Goal: Information Seeking & Learning: Learn about a topic

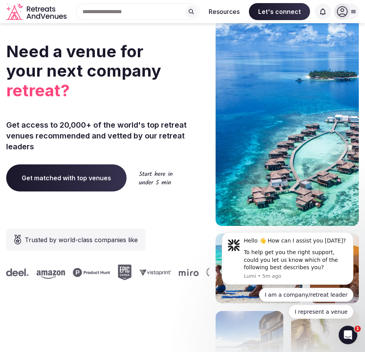
click at [125, 4] on div "Search Popular Destinations [GEOGRAPHIC_DATA], [GEOGRAPHIC_DATA] [GEOGRAPHIC_DA…" at bounding box center [138, 11] width 124 height 16
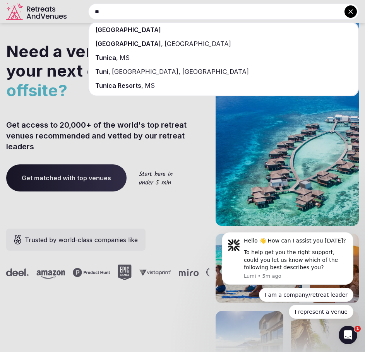
type input "*"
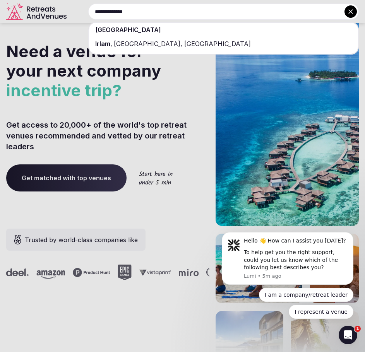
type input "**********"
click at [111, 29] on span "[GEOGRAPHIC_DATA]" at bounding box center [128, 30] width 66 height 8
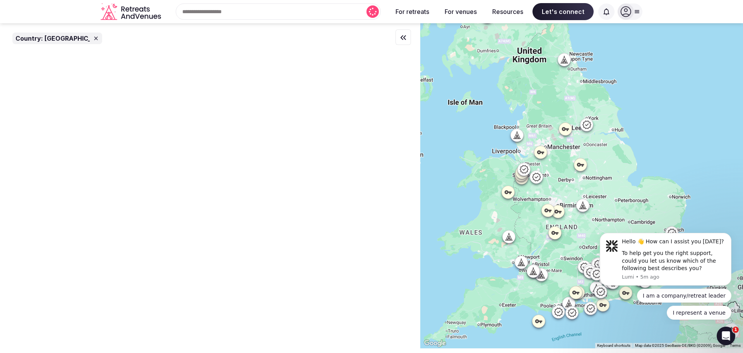
click at [365, 130] on icon at bounding box center [565, 129] width 7 height 4
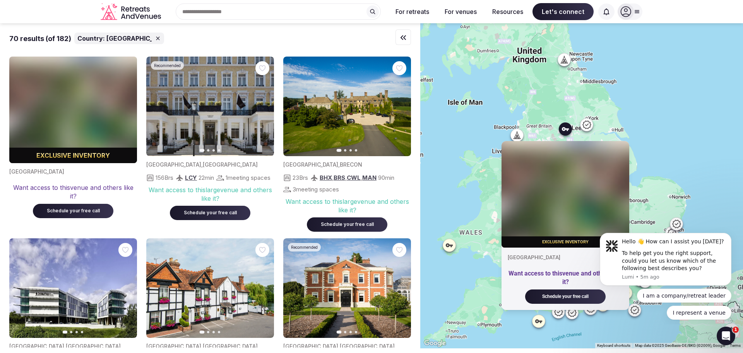
click at [365, 124] on icon at bounding box center [586, 124] width 9 height 9
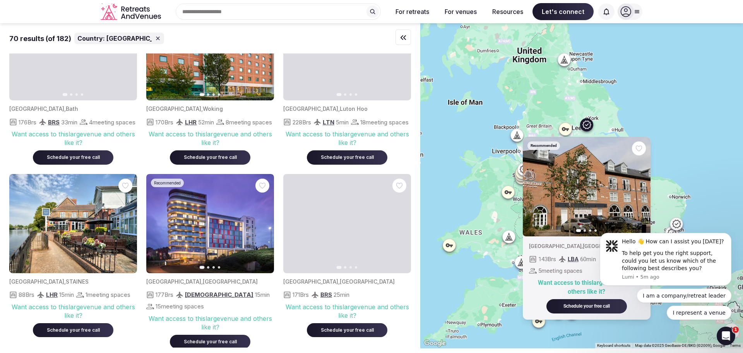
scroll to position [481, 0]
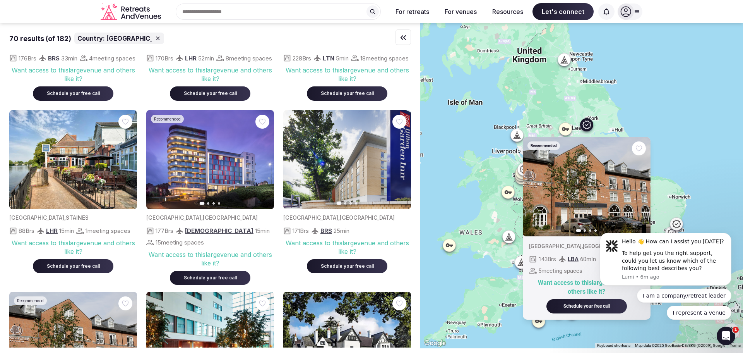
click at [365, 182] on div "Recommended Previous slide Next slide [GEOGRAPHIC_DATA] , [GEOGRAPHIC_DATA] 143…" at bounding box center [581, 185] width 323 height 325
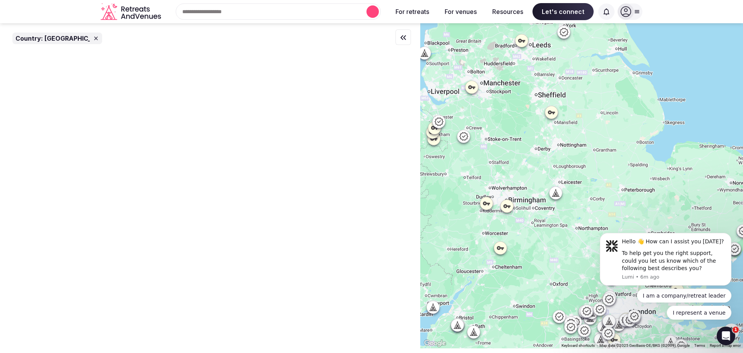
scroll to position [0, 0]
click at [365, 250] on div at bounding box center [581, 185] width 323 height 325
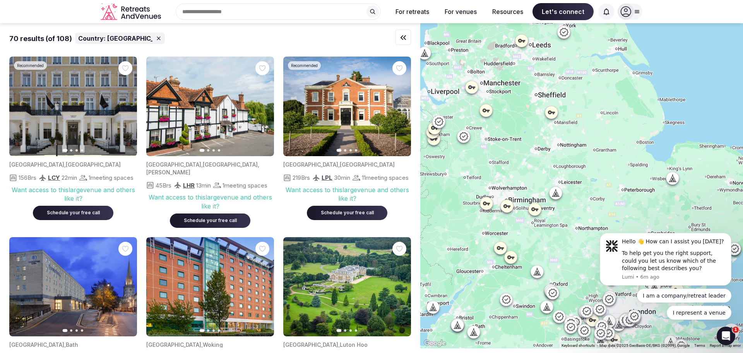
click at [365, 268] on icon at bounding box center [538, 271] width 8 height 8
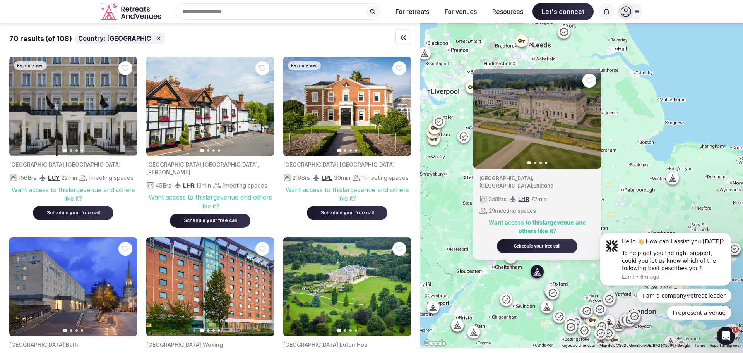
click at [365, 121] on icon "button" at bounding box center [590, 118] width 3 height 5
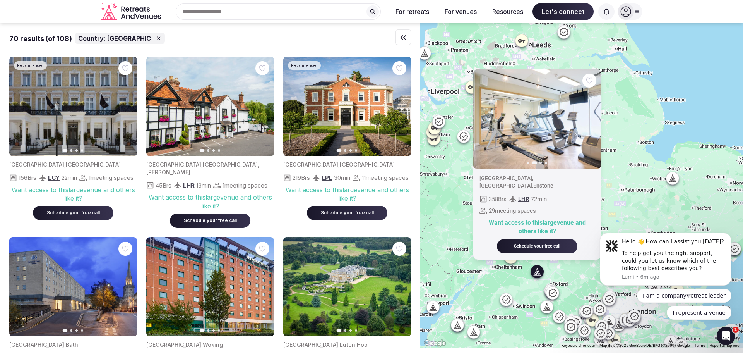
click at [365, 121] on icon "button" at bounding box center [590, 118] width 3 height 5
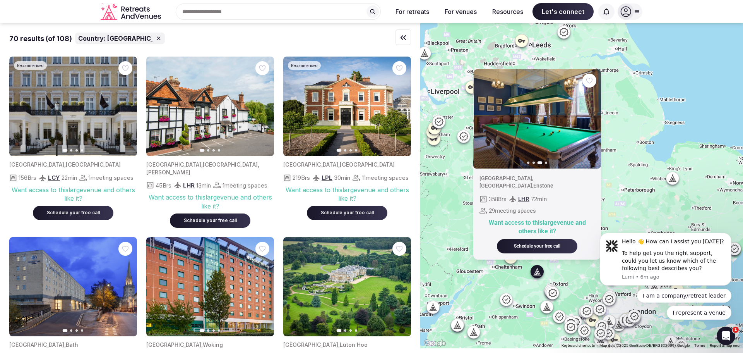
click at [365, 121] on icon "button" at bounding box center [590, 118] width 3 height 5
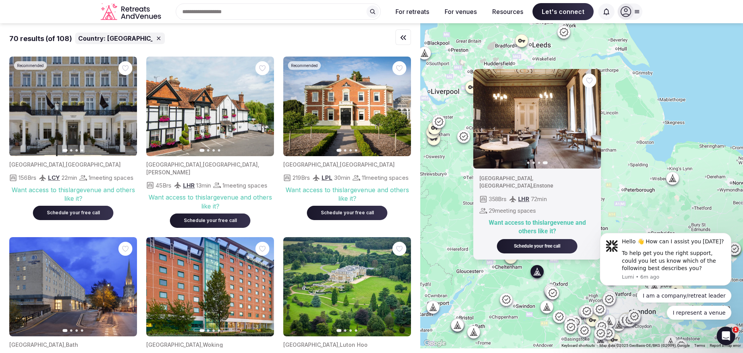
click at [365, 171] on div "Previous slide Next slide [GEOGRAPHIC_DATA] , [GEOGRAPHIC_DATA] , Enstone 358 B…" at bounding box center [581, 185] width 323 height 325
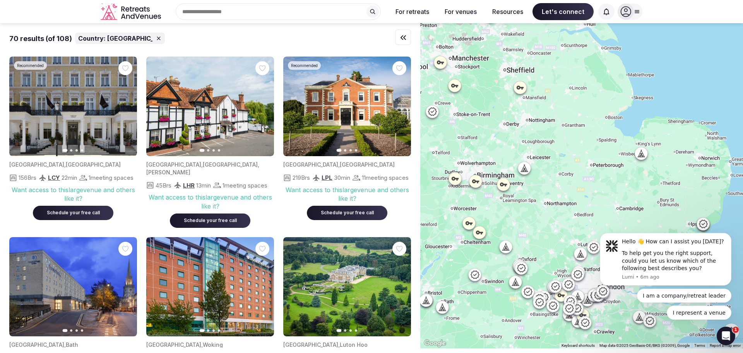
drag, startPoint x: 636, startPoint y: 191, endPoint x: 531, endPoint y: 76, distance: 156.2
click at [365, 76] on div at bounding box center [581, 185] width 323 height 325
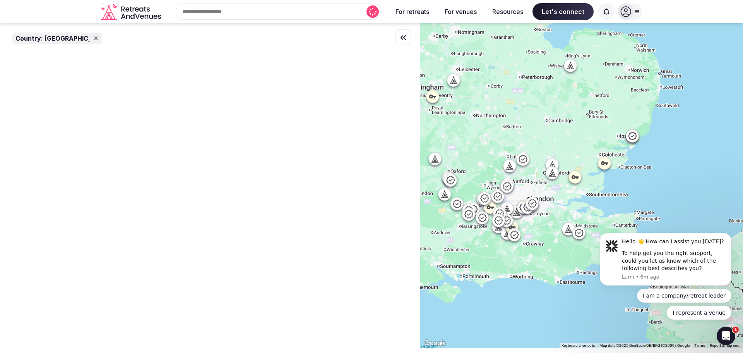
click at [365, 166] on icon at bounding box center [510, 166] width 8 height 8
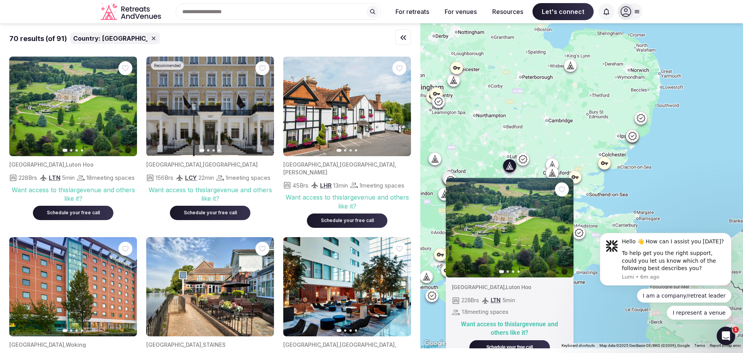
click at [365, 227] on icon "button" at bounding box center [563, 227] width 6 height 6
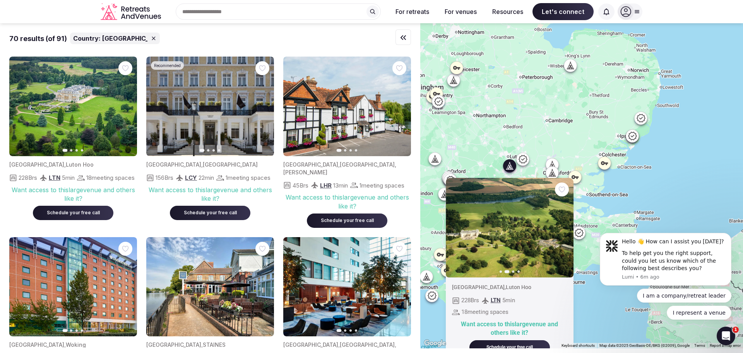
click at [365, 227] on icon "button" at bounding box center [563, 227] width 6 height 6
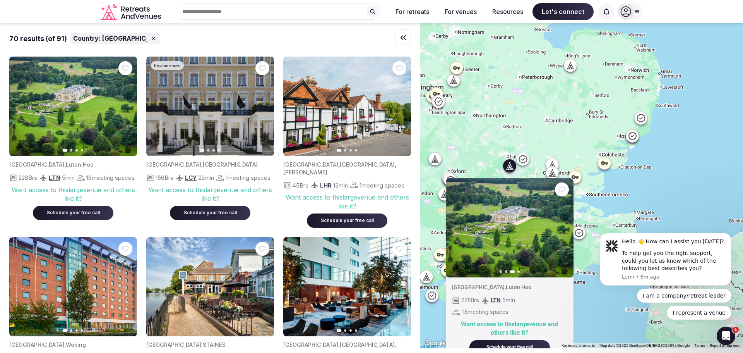
click at [365, 227] on icon "button" at bounding box center [563, 227] width 6 height 6
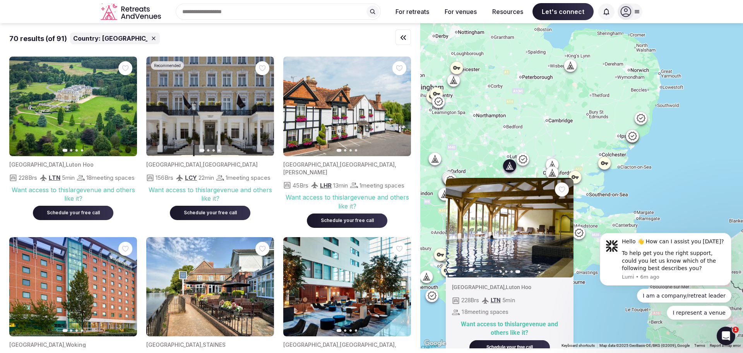
click at [365, 165] on icon at bounding box center [605, 163] width 8 height 8
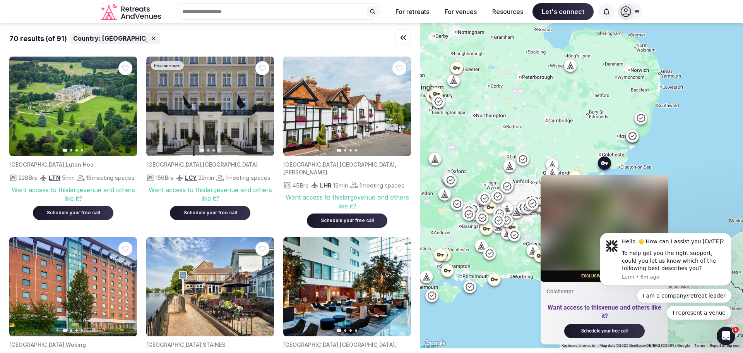
click at [365, 156] on div "Exclusive inventory Colchester Want access to this venue and others like it? Sc…" at bounding box center [581, 185] width 323 height 325
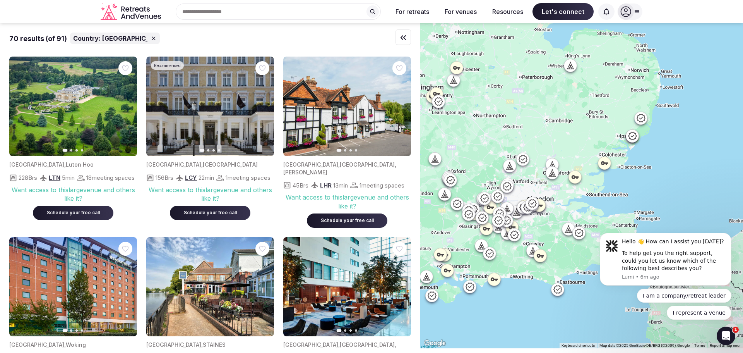
click at [365, 202] on div at bounding box center [581, 185] width 323 height 325
click at [365, 137] on icon at bounding box center [632, 136] width 9 height 8
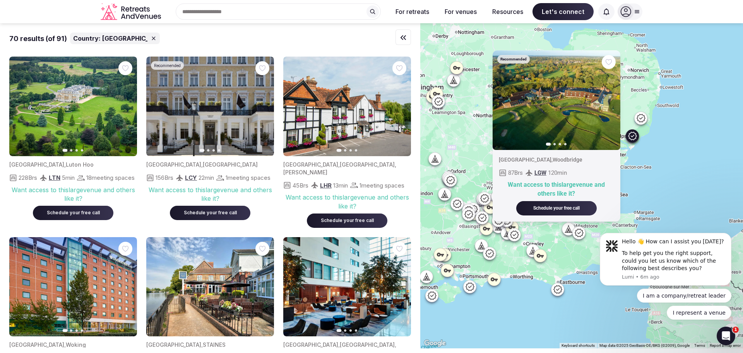
click at [365, 122] on icon at bounding box center [641, 117] width 9 height 8
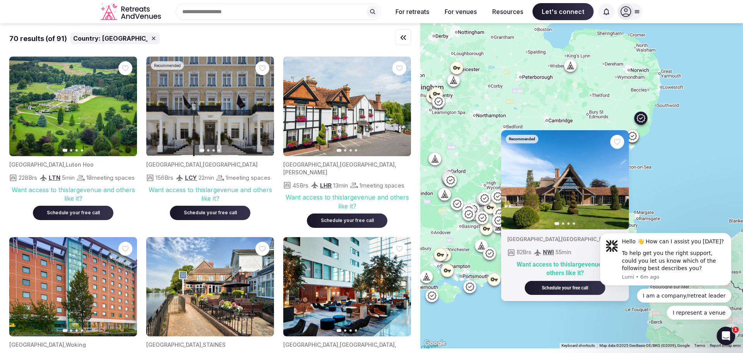
click at [365, 153] on div "Recommended Previous slide Next slide [GEOGRAPHIC_DATA] , [GEOGRAPHIC_DATA] [GE…" at bounding box center [581, 185] width 323 height 325
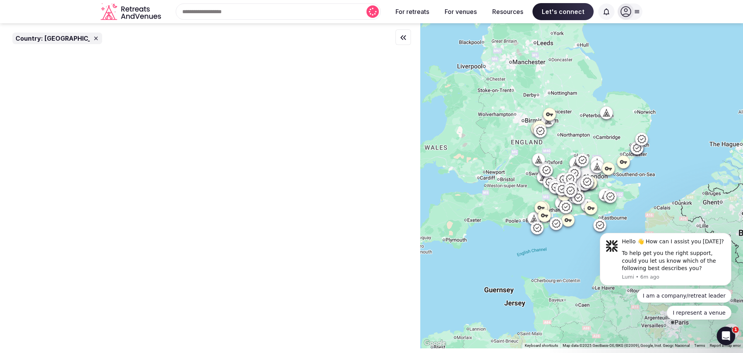
click at [365, 201] on icon at bounding box center [610, 196] width 9 height 9
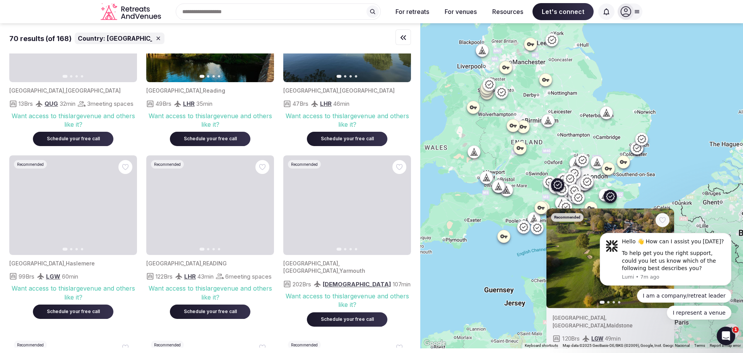
scroll to position [1877, 0]
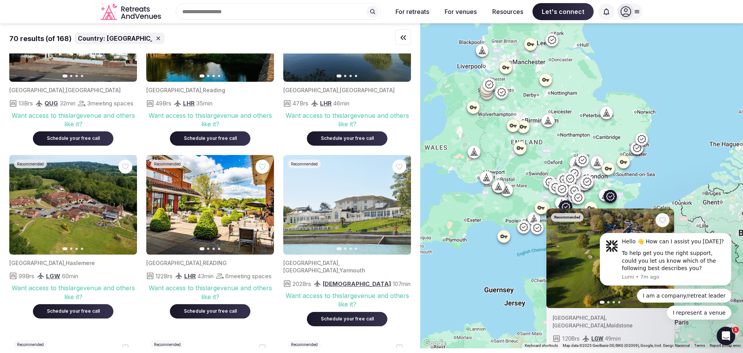
click at [128, 208] on icon "button" at bounding box center [126, 205] width 6 height 6
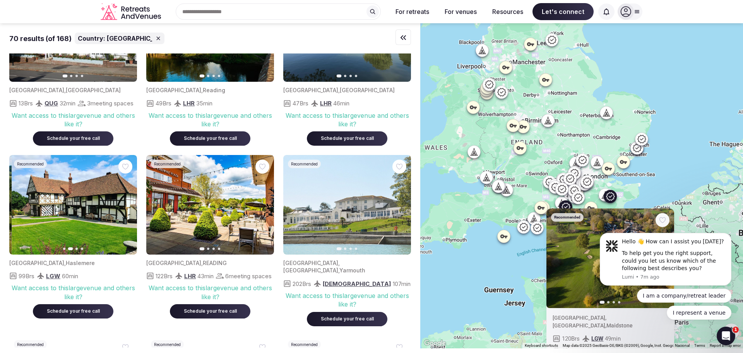
click at [128, 208] on icon "button" at bounding box center [126, 205] width 6 height 6
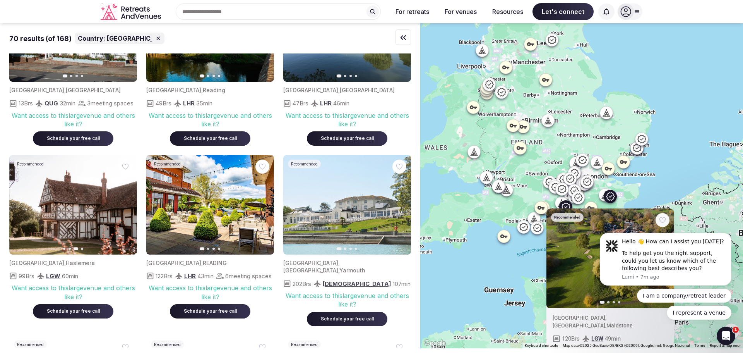
click at [128, 208] on icon "button" at bounding box center [126, 205] width 6 height 6
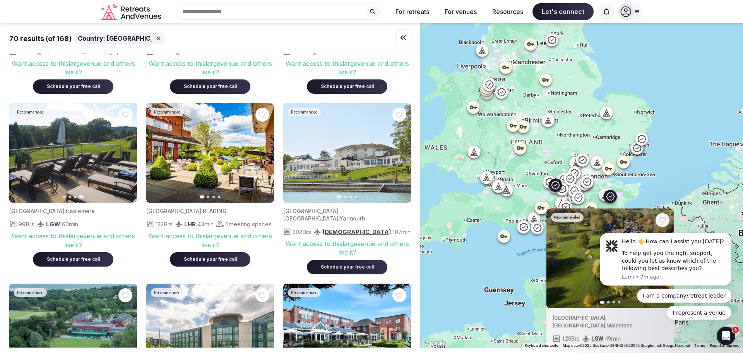
scroll to position [1951, 0]
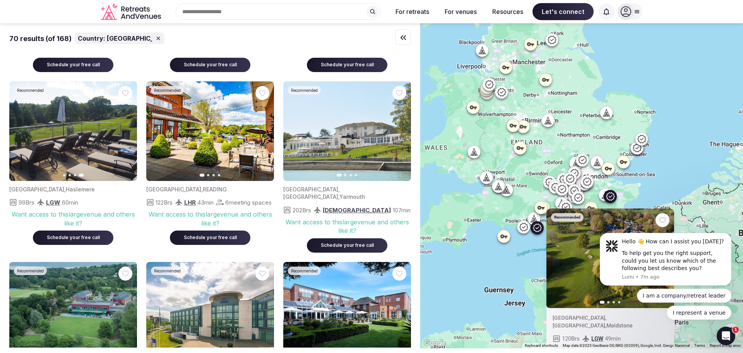
click at [365, 134] on icon "button" at bounding box center [400, 131] width 6 height 6
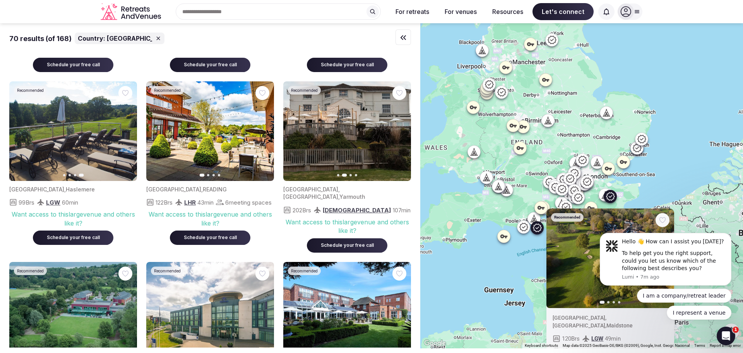
click at [365, 134] on icon "button" at bounding box center [400, 131] width 6 height 6
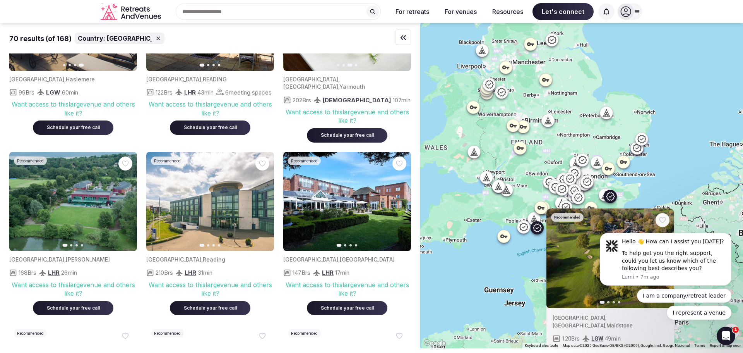
scroll to position [2067, 0]
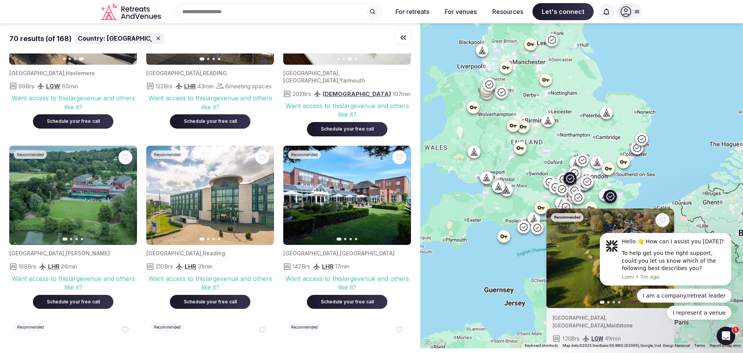
click at [365, 198] on icon "button" at bounding box center [400, 195] width 6 height 6
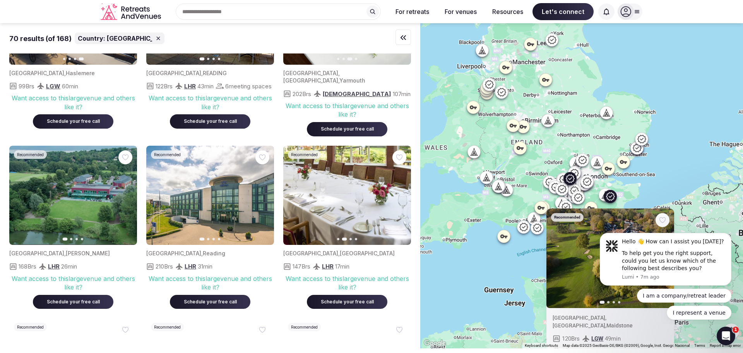
click at [365, 198] on icon "button" at bounding box center [400, 195] width 6 height 6
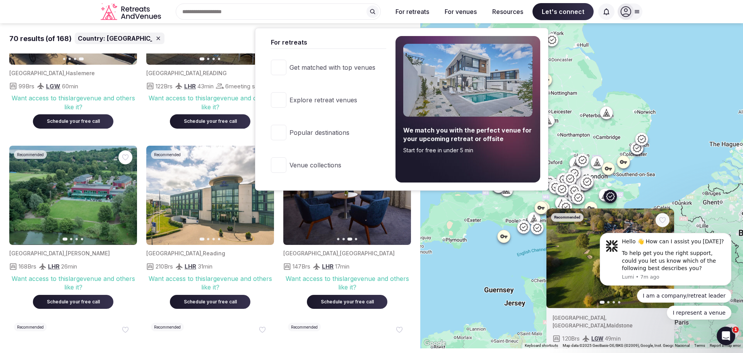
click at [365, 13] on button "For retreats" at bounding box center [412, 11] width 46 height 17
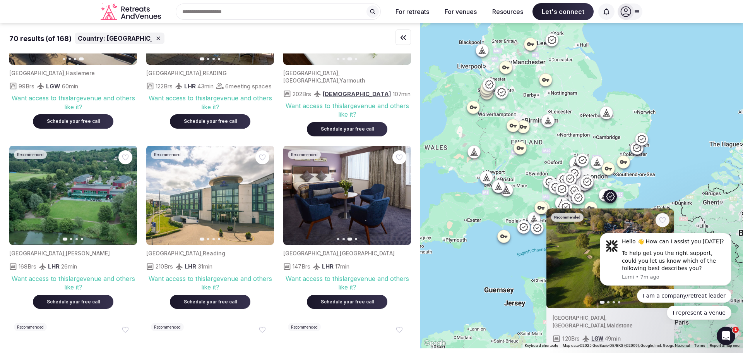
click at [365, 13] on button "For retreats" at bounding box center [412, 11] width 46 height 17
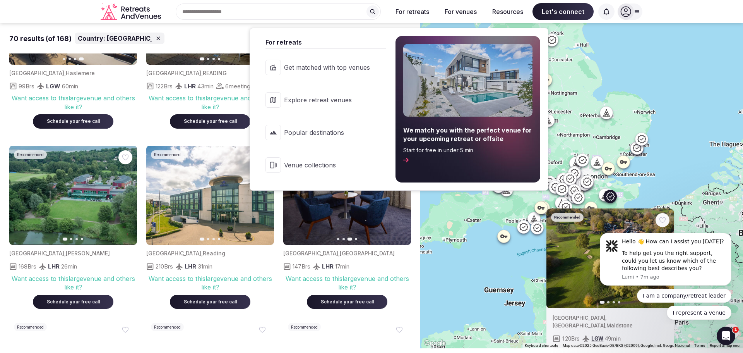
click at [327, 100] on span "Explore retreat venues" at bounding box center [327, 100] width 86 height 9
click at [365, 98] on icon at bounding box center [375, 100] width 5 height 6
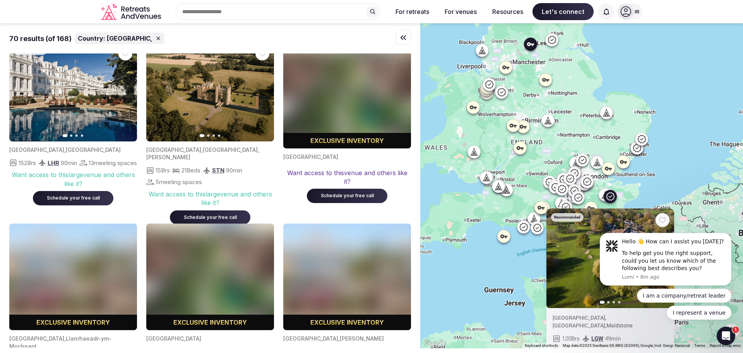
scroll to position [2863, 0]
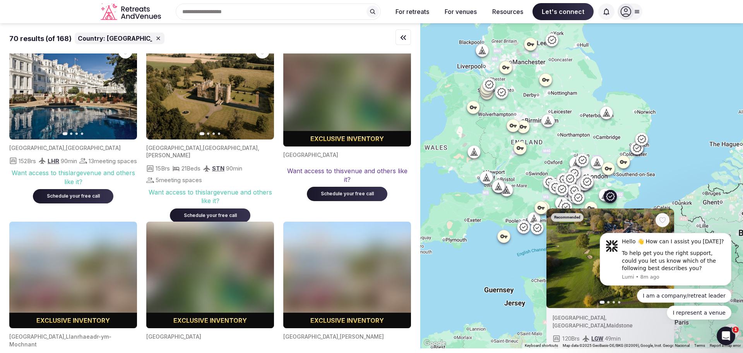
click at [129, 93] on icon "button" at bounding box center [126, 89] width 6 height 6
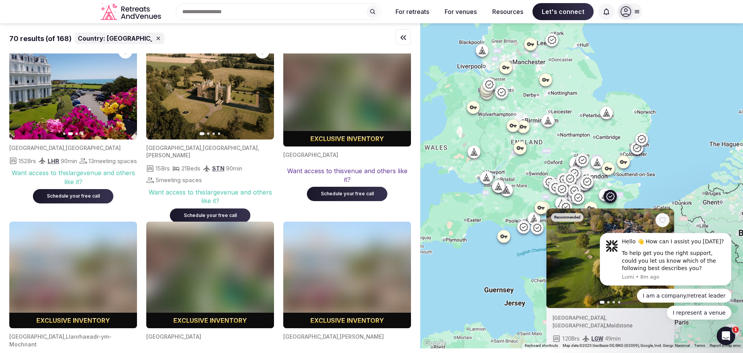
click at [129, 93] on icon "button" at bounding box center [126, 89] width 6 height 6
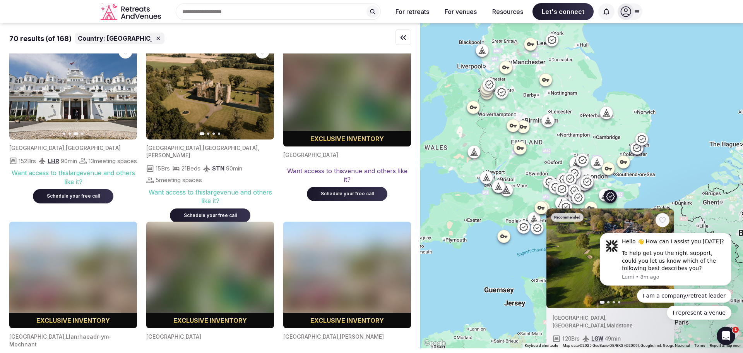
click at [129, 93] on icon "button" at bounding box center [126, 89] width 6 height 6
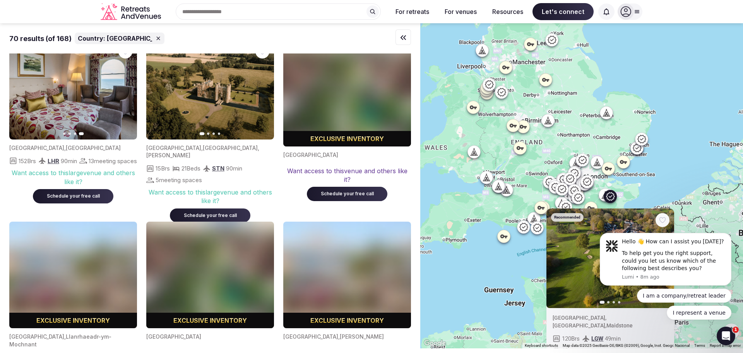
drag, startPoint x: 84, startPoint y: 133, endPoint x: 65, endPoint y: 141, distance: 20.8
click at [65, 139] on img at bounding box center [73, 90] width 128 height 100
click at [56, 139] on img at bounding box center [73, 90] width 128 height 100
click at [61, 118] on img at bounding box center [73, 90] width 128 height 100
click at [83, 124] on img at bounding box center [73, 90] width 128 height 100
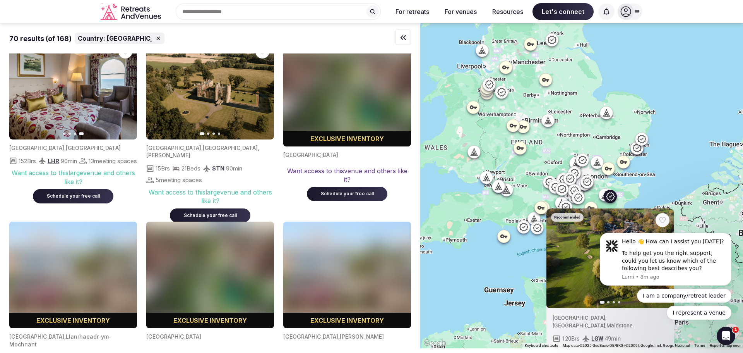
click at [92, 110] on img at bounding box center [73, 90] width 128 height 100
click at [93, 137] on img at bounding box center [73, 90] width 128 height 100
click at [365, 115] on icon at bounding box center [608, 114] width 2 height 3
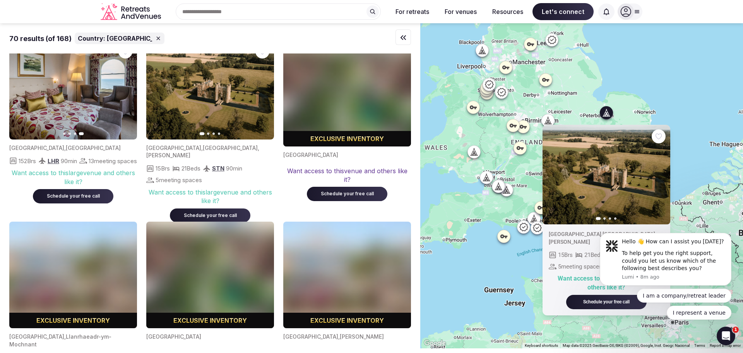
click at [108, 138] on img at bounding box center [73, 90] width 128 height 100
click at [365, 120] on div "Previous slide Next slide [GEOGRAPHIC_DATA] , [GEOGRAPHIC_DATA] , [GEOGRAPHIC_D…" at bounding box center [581, 185] width 323 height 325
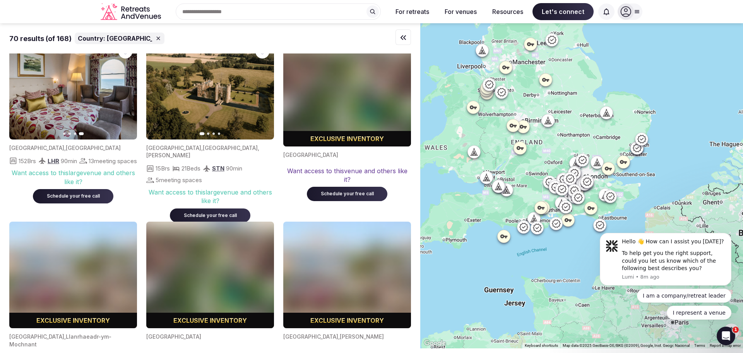
click at [100, 139] on img at bounding box center [73, 90] width 128 height 100
click at [365, 221] on icon at bounding box center [599, 224] width 9 height 9
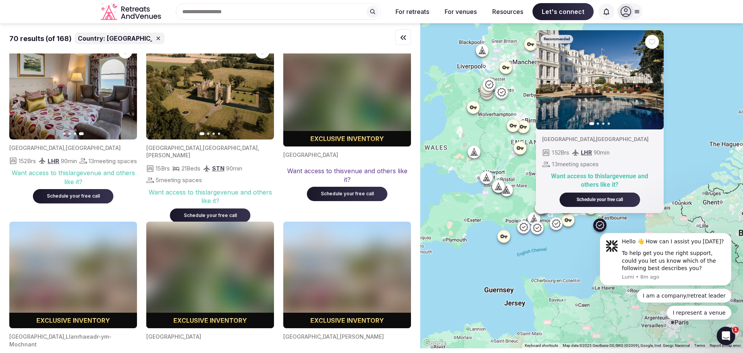
click at [365, 75] on button "Next slide" at bounding box center [653, 80] width 12 height 12
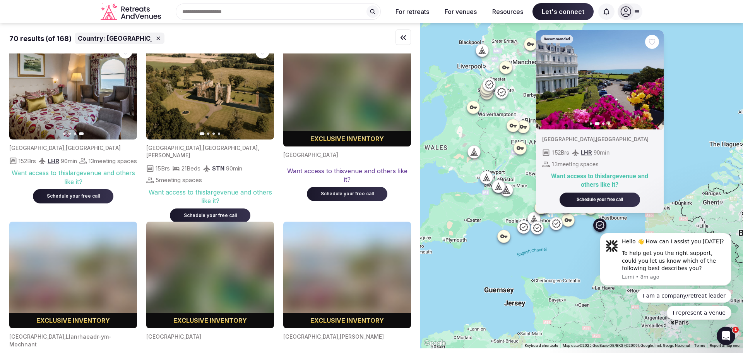
click at [365, 74] on button "Next slide" at bounding box center [653, 80] width 12 height 12
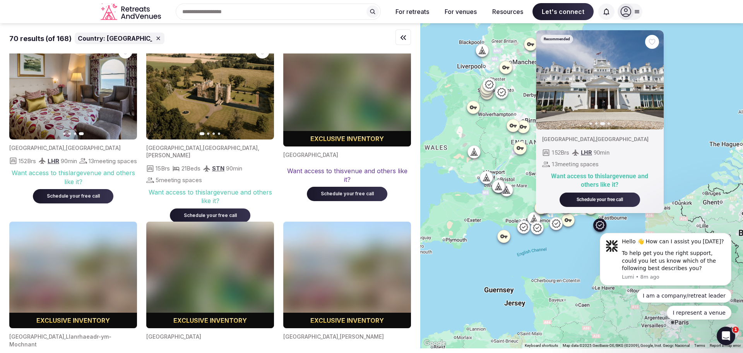
click at [365, 74] on button "Next slide" at bounding box center [653, 80] width 12 height 12
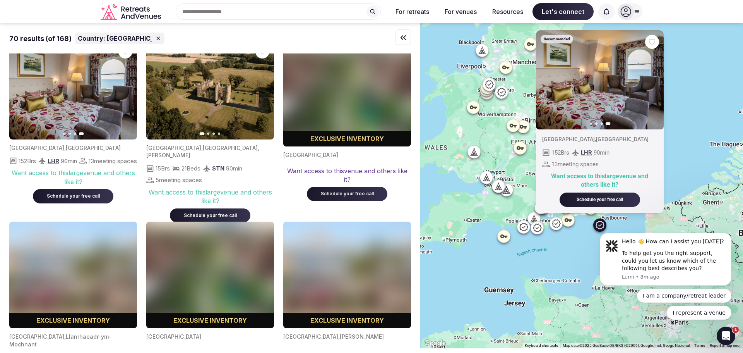
click at [365, 82] on icon "button" at bounding box center [547, 80] width 6 height 6
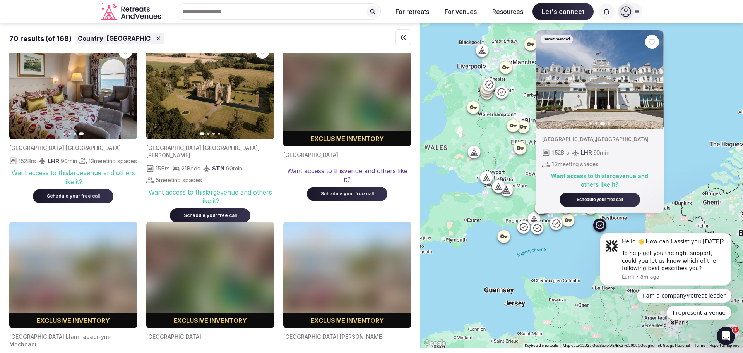
click at [365, 82] on icon "button" at bounding box center [547, 80] width 6 height 6
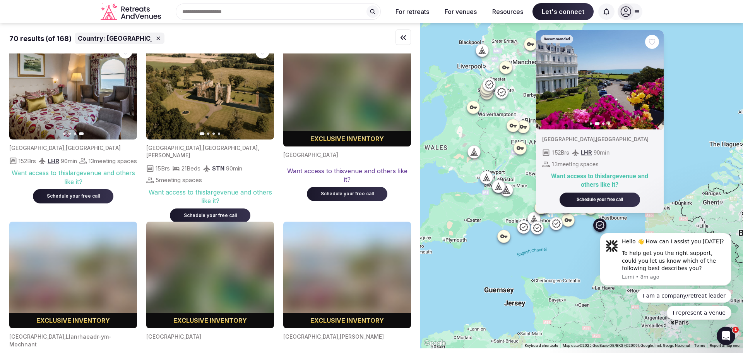
click at [365, 77] on icon "button" at bounding box center [546, 79] width 3 height 5
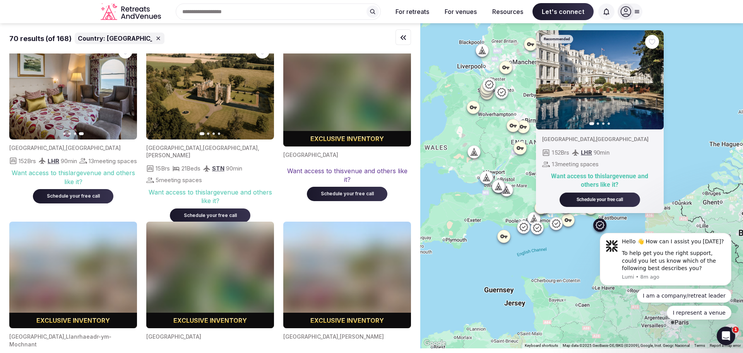
click at [365, 80] on icon "button" at bounding box center [653, 80] width 6 height 6
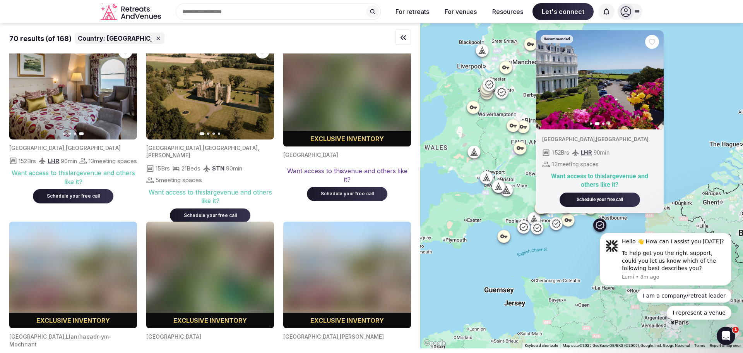
click at [365, 245] on div "Recommended Previous slide Next slide [GEOGRAPHIC_DATA] , [GEOGRAPHIC_DATA] 152…" at bounding box center [581, 185] width 323 height 325
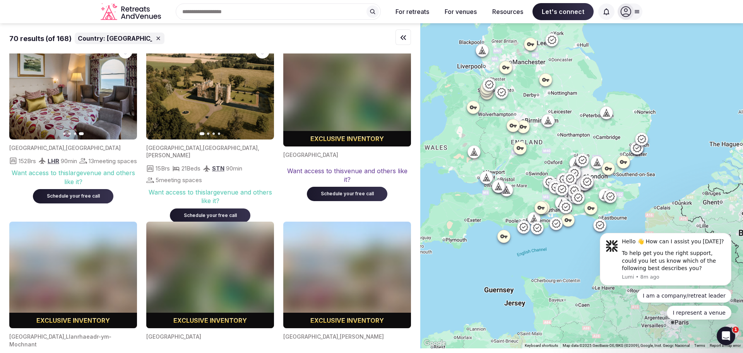
click at [365, 221] on div at bounding box center [581, 185] width 323 height 325
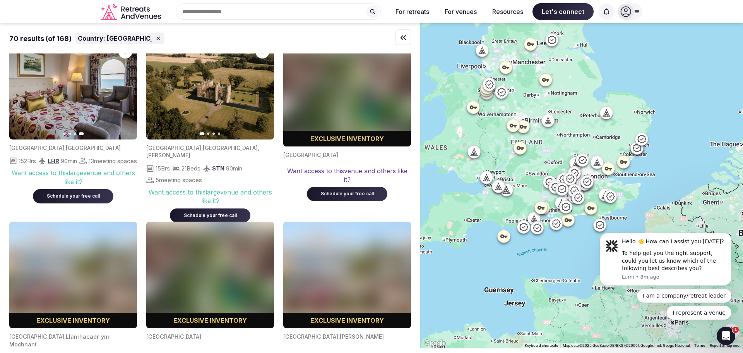
click at [365, 221] on div at bounding box center [581, 185] width 323 height 325
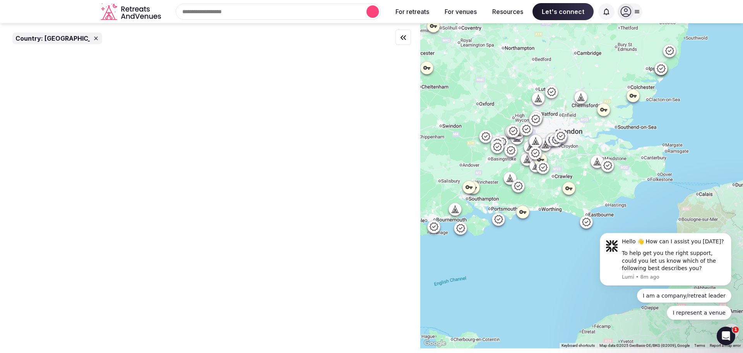
scroll to position [0, 0]
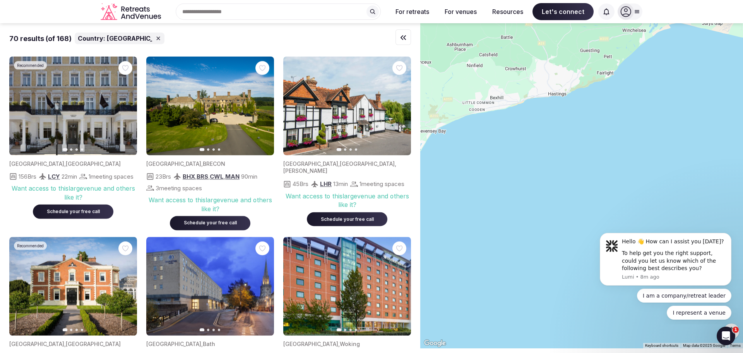
drag, startPoint x: 549, startPoint y: 156, endPoint x: 636, endPoint y: 143, distance: 88.5
click at [365, 141] on div at bounding box center [581, 185] width 323 height 325
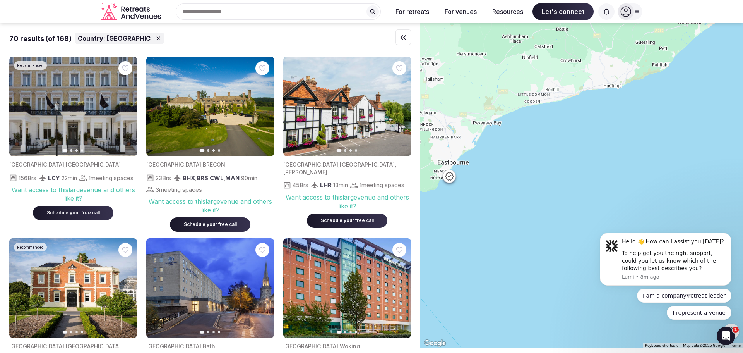
drag, startPoint x: 582, startPoint y: 146, endPoint x: 652, endPoint y: 144, distance: 70.1
click at [365, 144] on div at bounding box center [581, 185] width 323 height 325
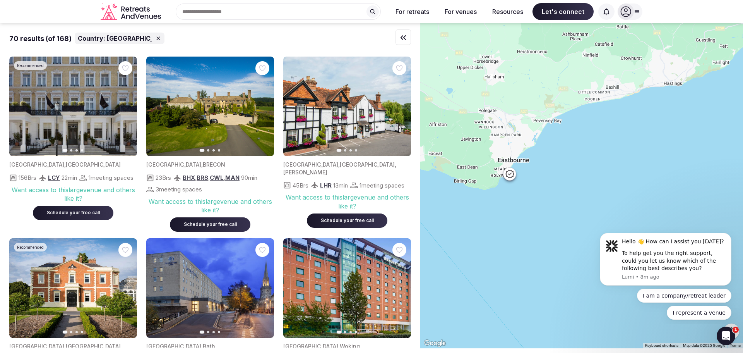
click at [365, 172] on div at bounding box center [510, 173] width 12 height 12
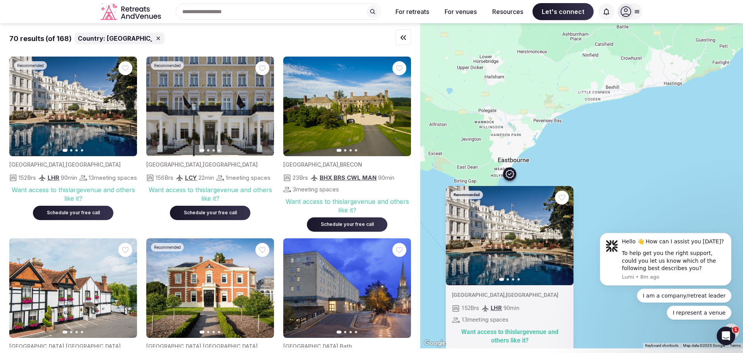
drag, startPoint x: 589, startPoint y: 91, endPoint x: 590, endPoint y: 185, distance: 93.7
click at [365, 257] on div "Recommended Previous slide Next slide [GEOGRAPHIC_DATA] , [GEOGRAPHIC_DATA] 152…" at bounding box center [581, 185] width 323 height 325
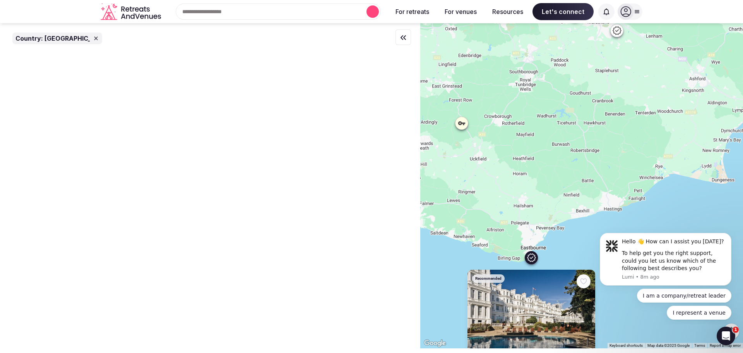
click at [365, 180] on div "Recommended Previous slide Next slide [GEOGRAPHIC_DATA] , [GEOGRAPHIC_DATA] 152…" at bounding box center [581, 185] width 323 height 325
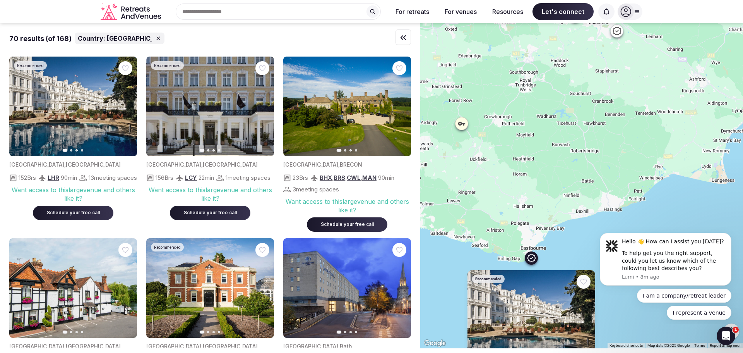
drag, startPoint x: 635, startPoint y: 146, endPoint x: 628, endPoint y: 134, distance: 14.0
click at [365, 179] on div "Recommended Previous slide Next slide [GEOGRAPHIC_DATA] , [GEOGRAPHIC_DATA] 152…" at bounding box center [581, 185] width 323 height 325
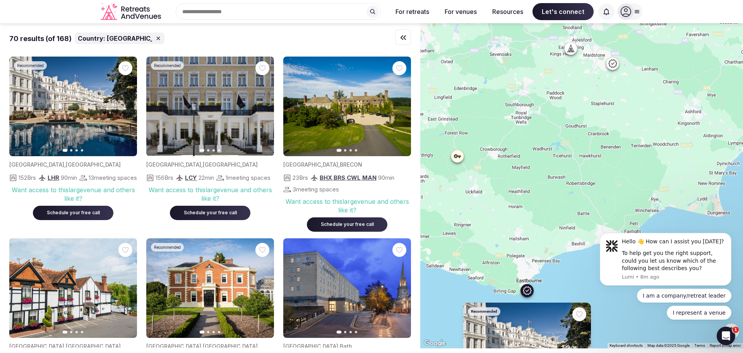
click at [365, 69] on div at bounding box center [613, 63] width 12 height 12
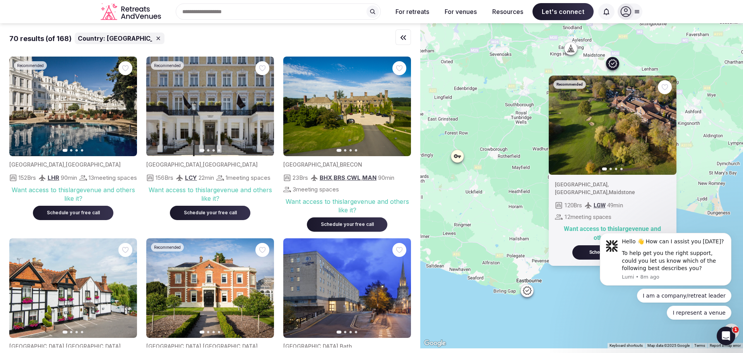
click at [365, 49] on icon at bounding box center [571, 49] width 8 height 8
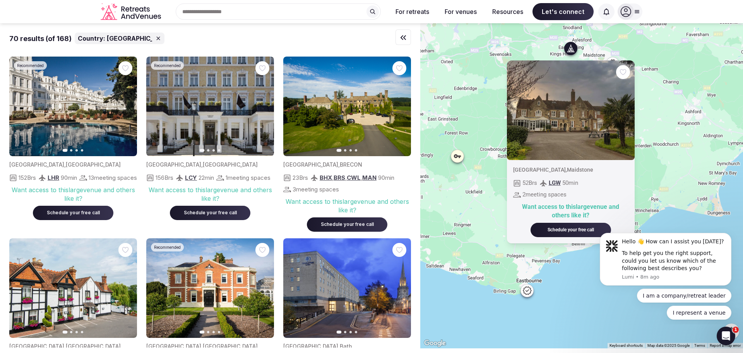
drag, startPoint x: 723, startPoint y: 98, endPoint x: 719, endPoint y: 187, distance: 88.4
click at [365, 187] on div "[GEOGRAPHIC_DATA] , Maidstone 52 Brs LGW 50 min 2 meeting spaces Want access to…" at bounding box center [581, 185] width 323 height 325
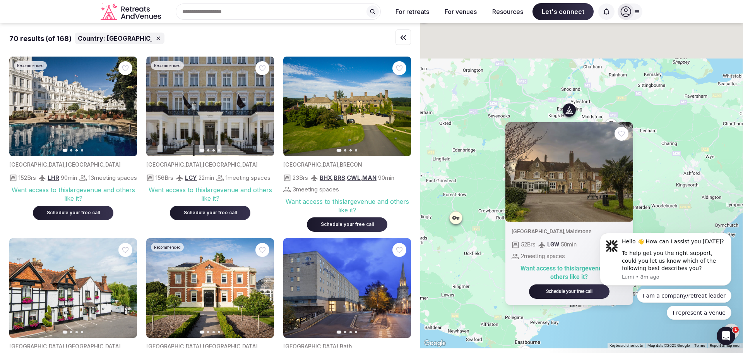
click at [365, 179] on div "[GEOGRAPHIC_DATA] , Maidstone 52 Brs LGW 50 min 2 meeting spaces Want access to…" at bounding box center [581, 185] width 323 height 325
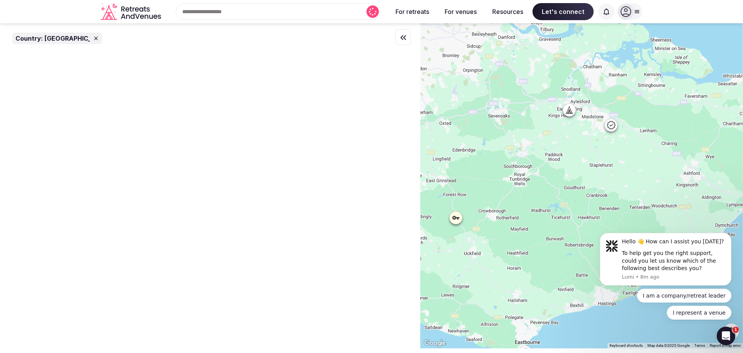
drag, startPoint x: 711, startPoint y: 179, endPoint x: 743, endPoint y: 185, distance: 32.7
click at [365, 185] on div at bounding box center [581, 185] width 323 height 325
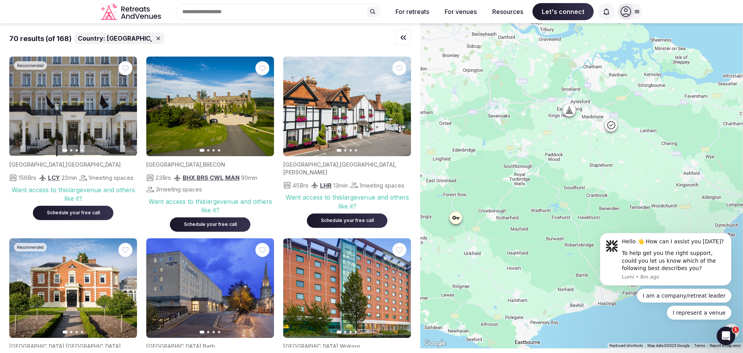
drag, startPoint x: 710, startPoint y: 184, endPoint x: 720, endPoint y: 185, distance: 10.3
click at [365, 185] on div at bounding box center [581, 185] width 323 height 325
drag, startPoint x: 574, startPoint y: 144, endPoint x: 719, endPoint y: 134, distance: 145.9
click at [365, 134] on div at bounding box center [581, 185] width 323 height 325
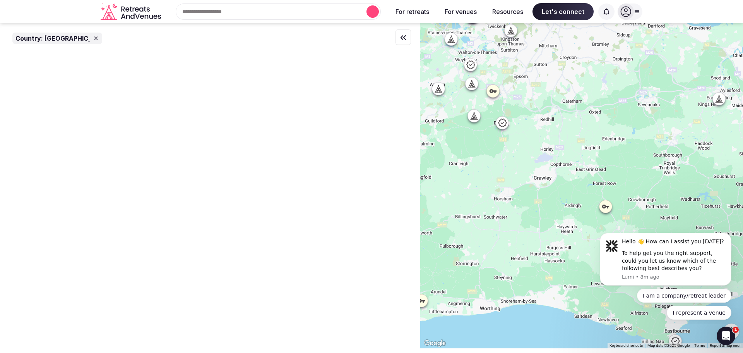
drag, startPoint x: 575, startPoint y: 152, endPoint x: 737, endPoint y: 196, distance: 168.5
click at [365, 196] on div at bounding box center [581, 185] width 323 height 325
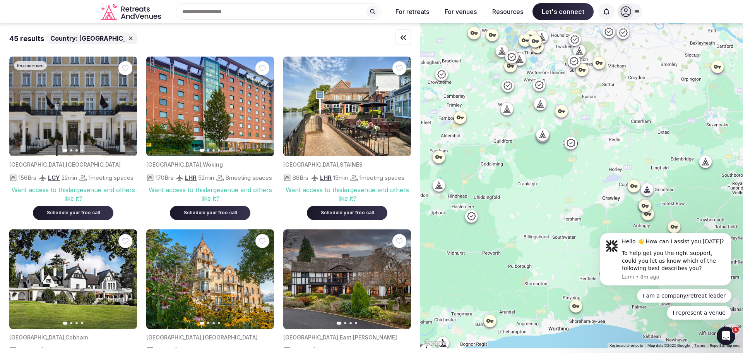
click at [365, 117] on div at bounding box center [581, 185] width 323 height 325
click at [365, 112] on icon at bounding box center [508, 111] width 2 height 3
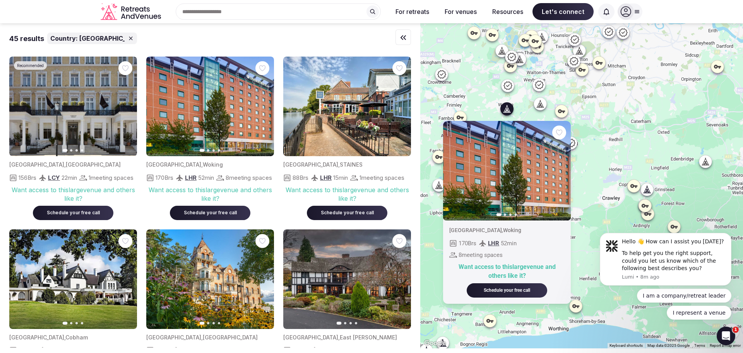
click at [365, 105] on div at bounding box center [540, 103] width 12 height 12
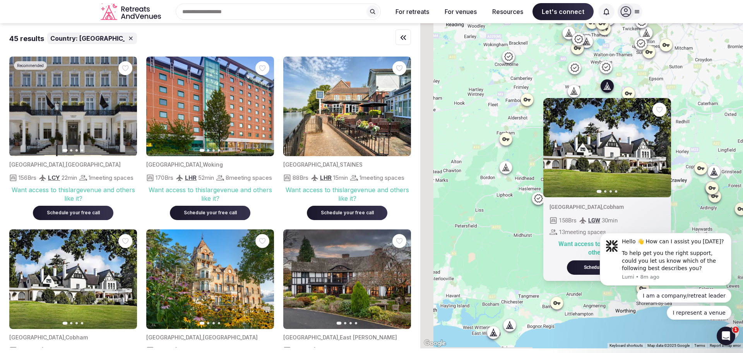
drag, startPoint x: 505, startPoint y: 98, endPoint x: 592, endPoint y: 74, distance: 90.1
click at [365, 74] on div "Previous slide Next slide [GEOGRAPHIC_DATA] , Cobham 158 Brs LGW 30 min 13 meet…" at bounding box center [581, 185] width 323 height 325
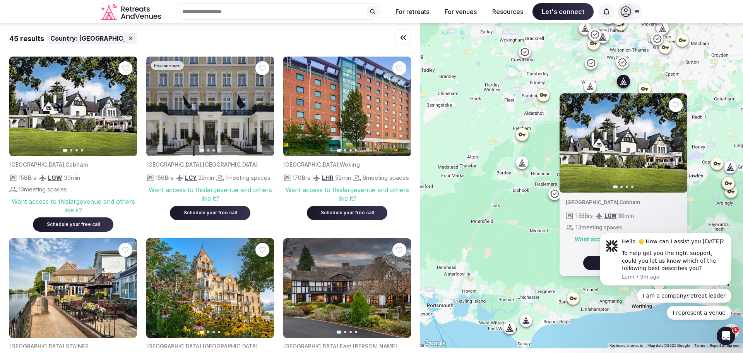
click at [365, 159] on icon at bounding box center [522, 162] width 8 height 8
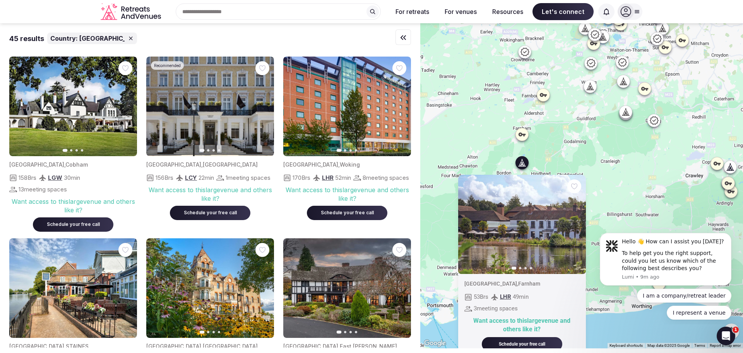
drag, startPoint x: 567, startPoint y: 130, endPoint x: 594, endPoint y: 67, distance: 68.2
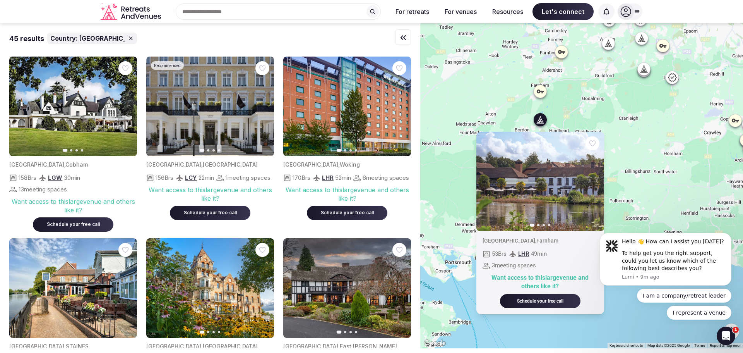
click at [365, 149] on div "Previous slide Next slide [GEOGRAPHIC_DATA] , [PERSON_NAME] 53 Brs LHR 49 min 3…" at bounding box center [581, 185] width 323 height 325
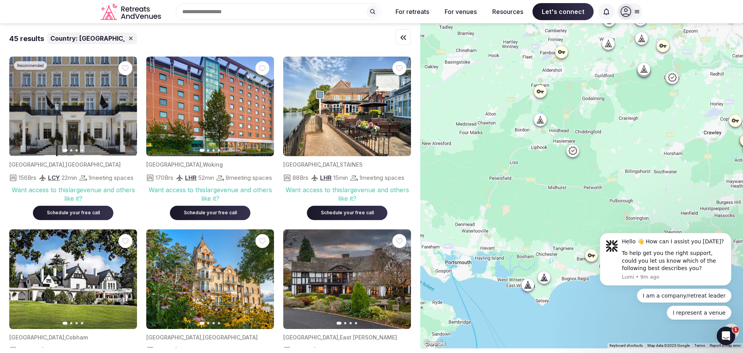
click at [365, 153] on icon at bounding box center [572, 150] width 9 height 9
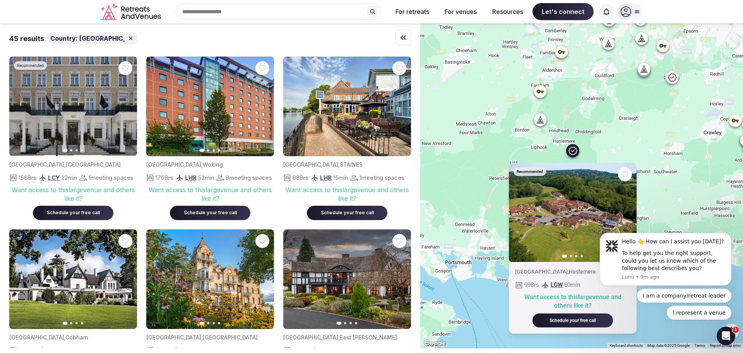
click at [365, 151] on div "Recommended Previous slide Next slide [GEOGRAPHIC_DATA] , [GEOGRAPHIC_DATA] 99 …" at bounding box center [581, 185] width 323 height 325
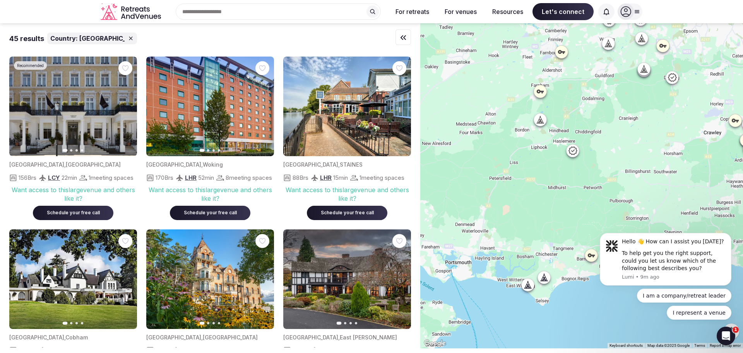
drag, startPoint x: 522, startPoint y: 173, endPoint x: 663, endPoint y: 147, distance: 143.4
click at [365, 147] on div at bounding box center [581, 185] width 323 height 325
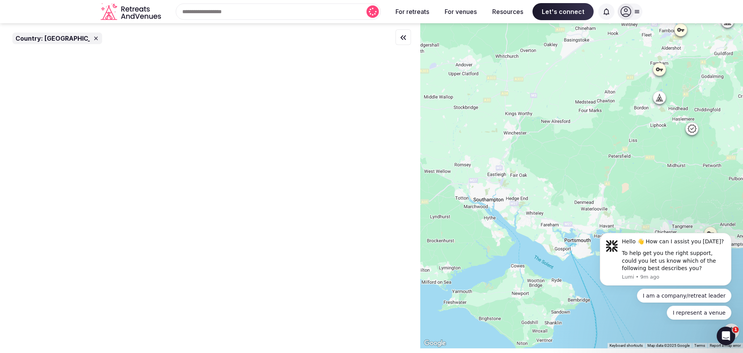
drag, startPoint x: 580, startPoint y: 186, endPoint x: 558, endPoint y: 94, distance: 95.0
click at [365, 94] on div at bounding box center [581, 185] width 323 height 325
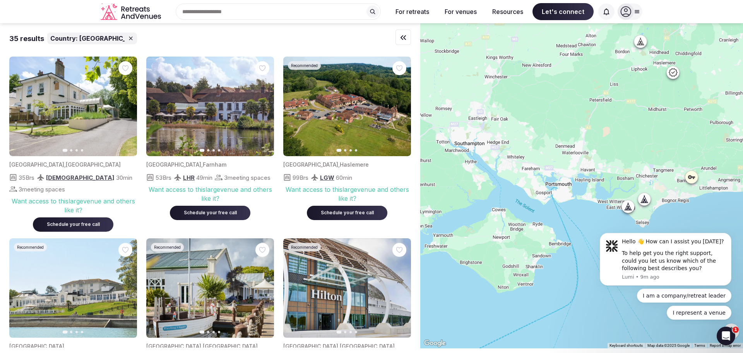
click at [365, 207] on icon at bounding box center [628, 206] width 0 height 1
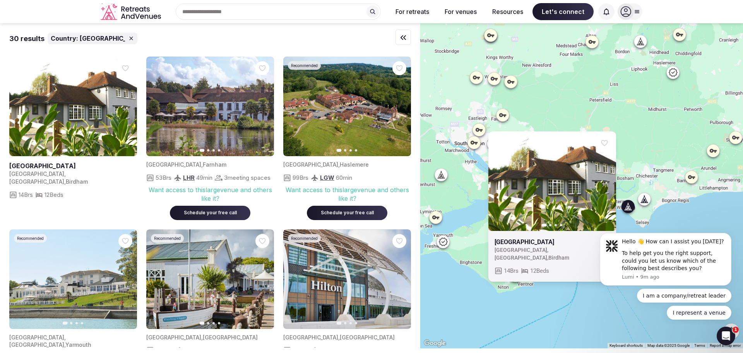
click at [365, 197] on icon at bounding box center [645, 199] width 8 height 8
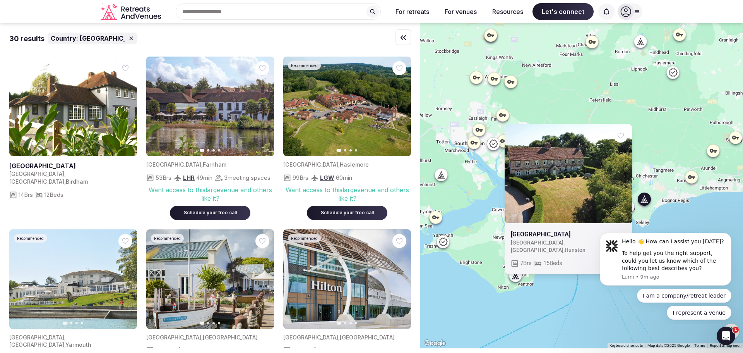
click at [365, 102] on div "[GEOGRAPHIC_DATA] [GEOGRAPHIC_DATA] , [GEOGRAPHIC_DATA] , [GEOGRAPHIC_DATA] 7 B…" at bounding box center [581, 185] width 323 height 325
